Goal: Check status: Check status

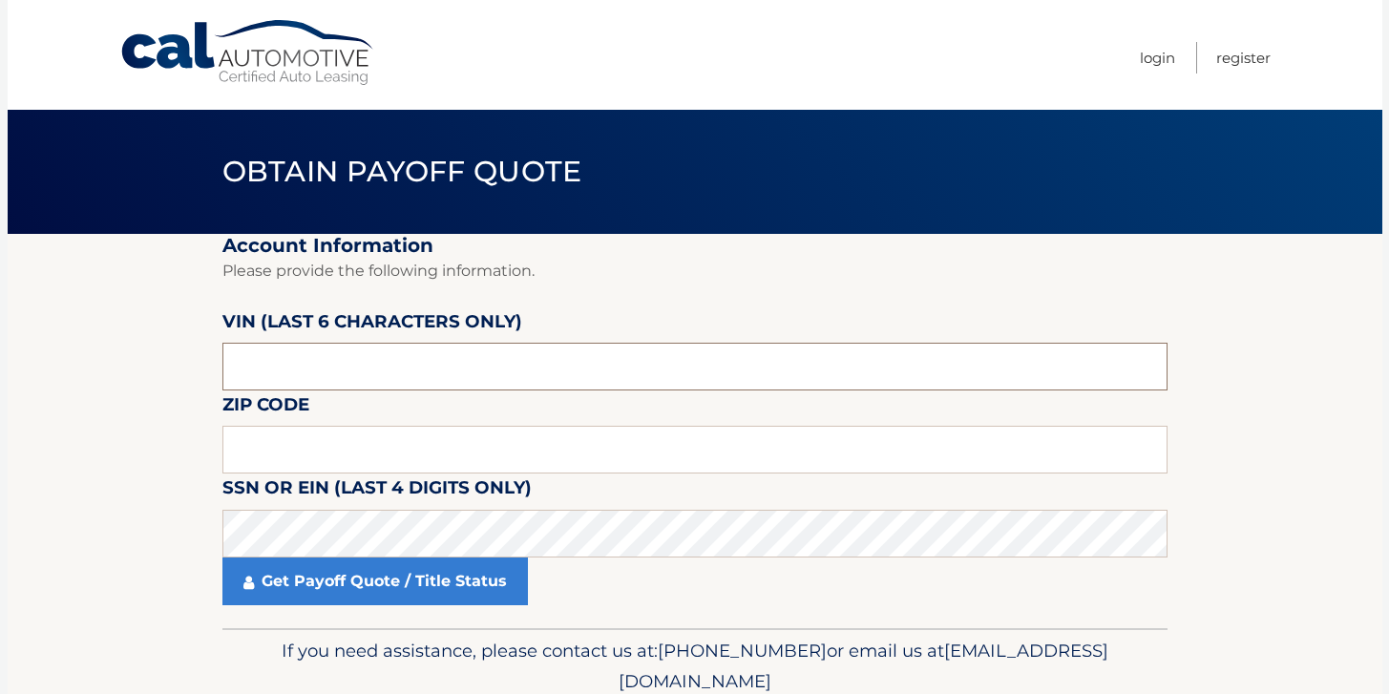
drag, startPoint x: 328, startPoint y: 370, endPoint x: 98, endPoint y: 364, distance: 229.2
click at [98, 364] on section "Account Information Please provide the following information. [PERSON_NAME] (la…" at bounding box center [695, 431] width 1375 height 394
type input "190541"
click at [279, 456] on input "text" at bounding box center [694, 450] width 945 height 48
type input "11768"
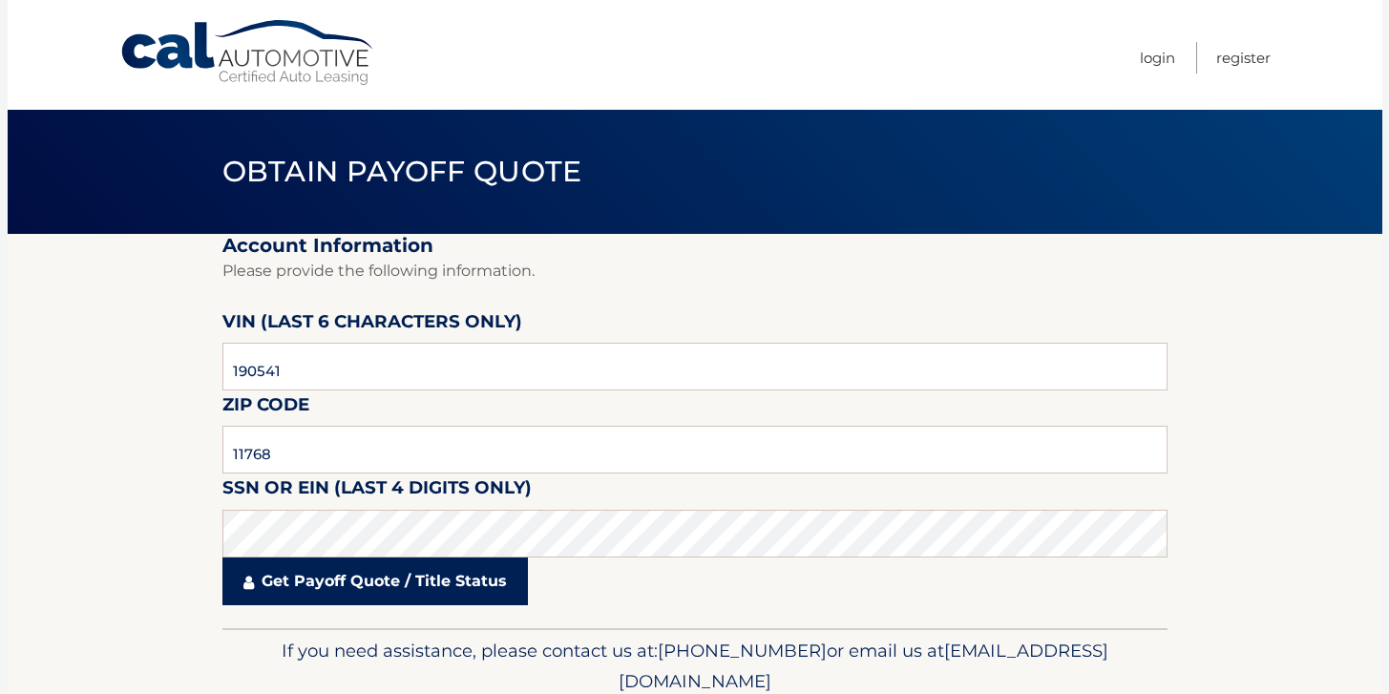
click at [301, 582] on link "Get Payoff Quote / Title Status" at bounding box center [375, 582] width 306 height 48
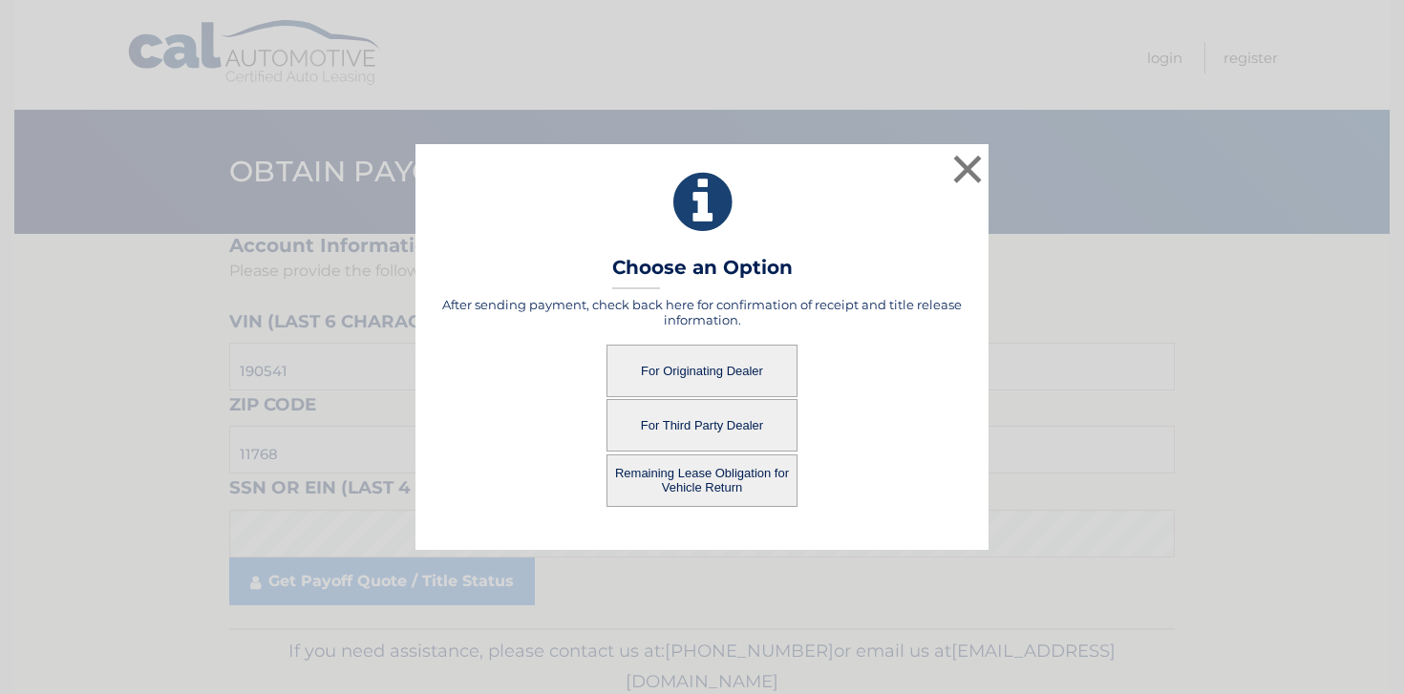
click at [675, 422] on button "For Third Party Dealer" at bounding box center [701, 425] width 191 height 53
click at [671, 421] on button "For Third Party Dealer" at bounding box center [701, 425] width 191 height 53
click at [717, 470] on button "Remaining Lease Obligation for Vehicle Return" at bounding box center [701, 481] width 191 height 53
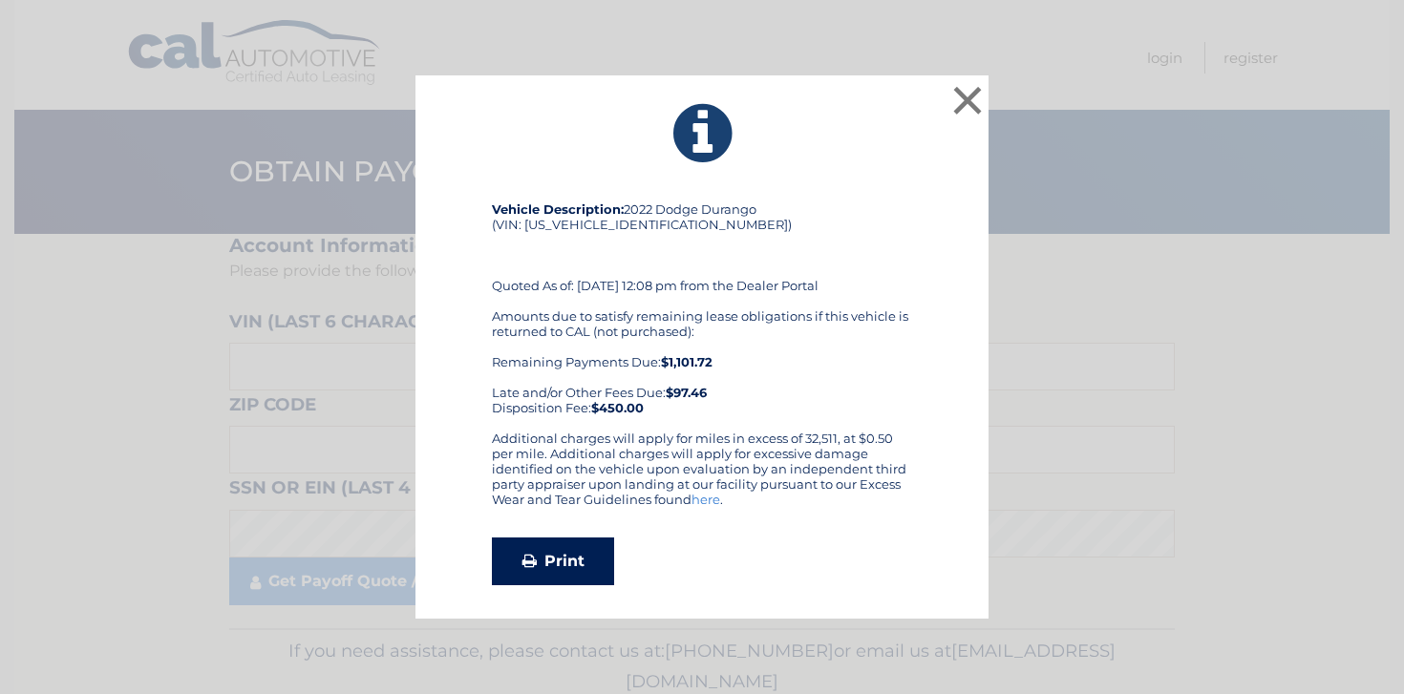
click at [543, 561] on link "Print" at bounding box center [553, 562] width 122 height 48
